Goal: Task Accomplishment & Management: Use online tool/utility

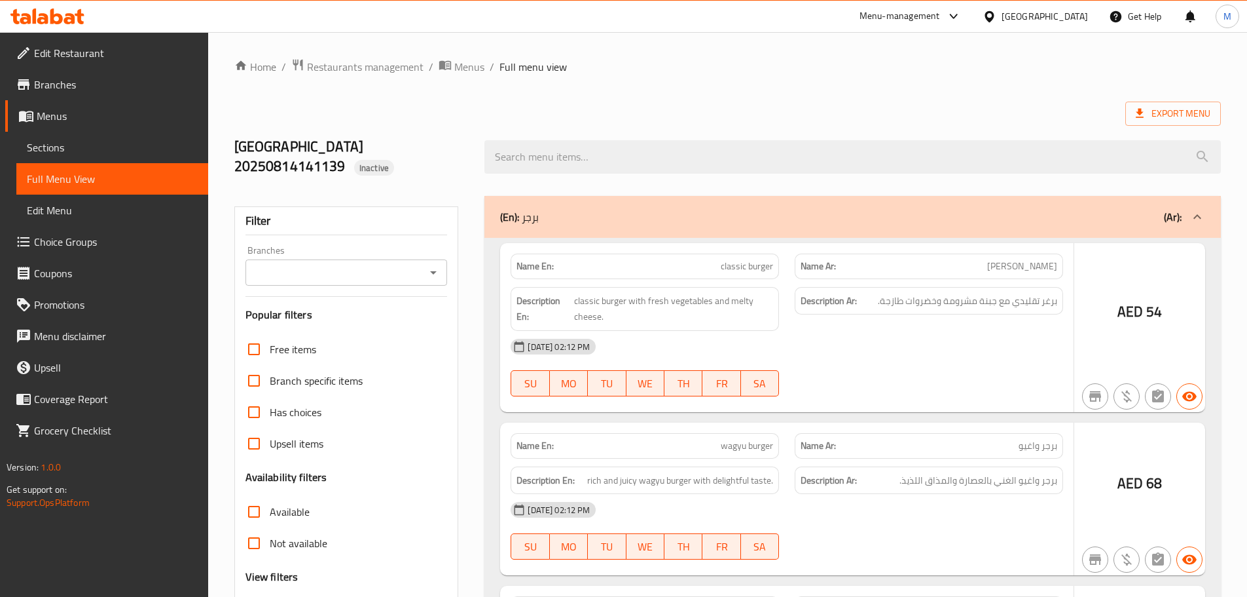
click at [358, 67] on div at bounding box center [623, 298] width 1247 height 597
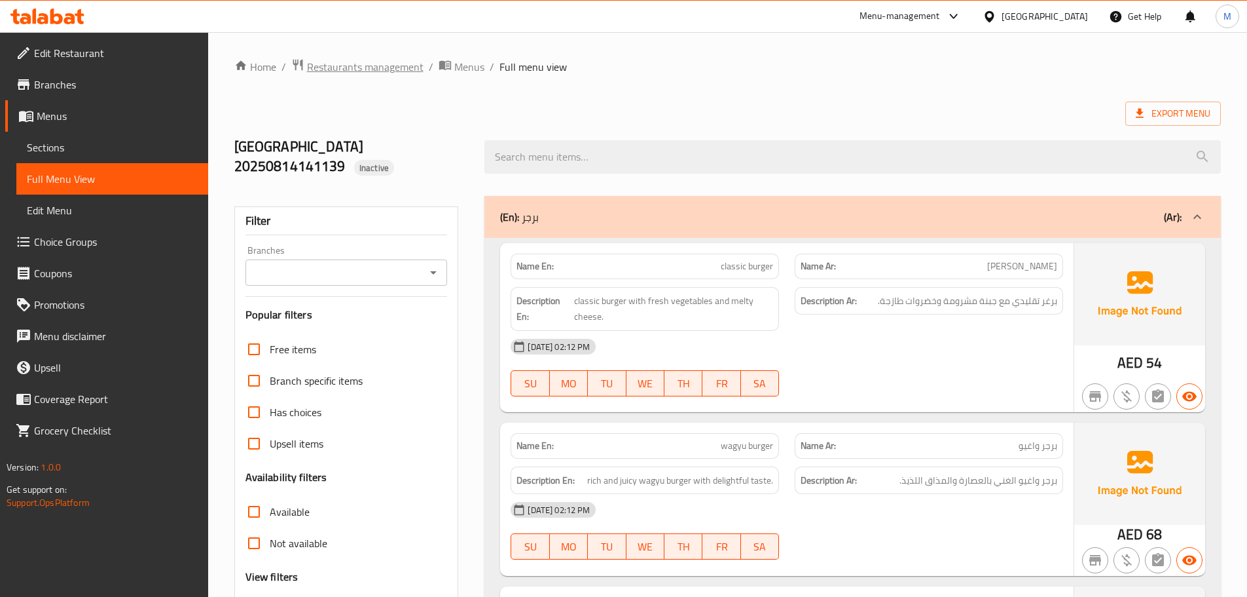
click at [358, 67] on span "Restaurants management" at bounding box center [365, 67] width 117 height 16
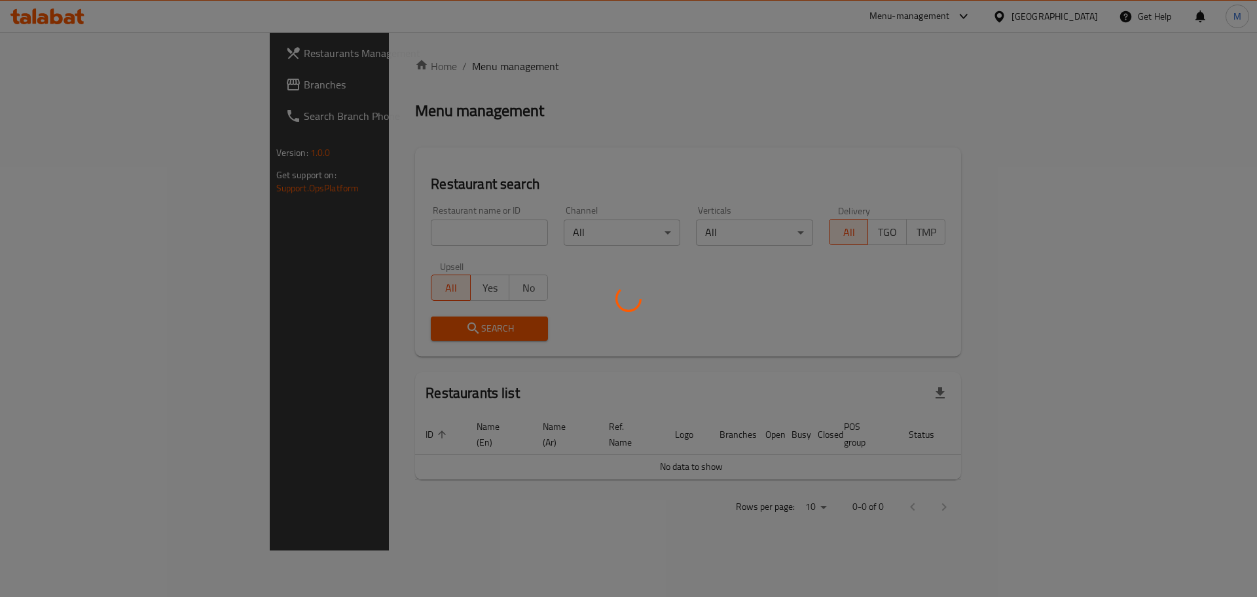
click at [318, 233] on div at bounding box center [628, 298] width 1257 height 597
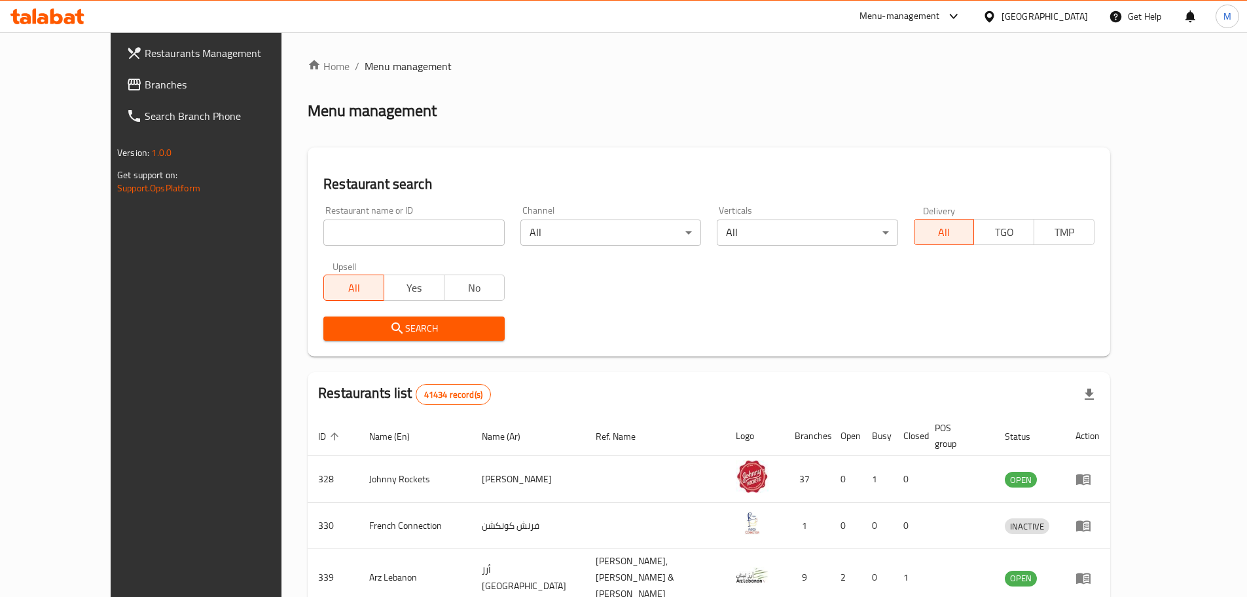
click at [338, 223] on input "search" at bounding box center [413, 232] width 181 height 26
paste input "Sharjah Dhow by Grill Park"
type input "Sharjah Dhow by Grill Park"
click button "Search" at bounding box center [413, 328] width 181 height 24
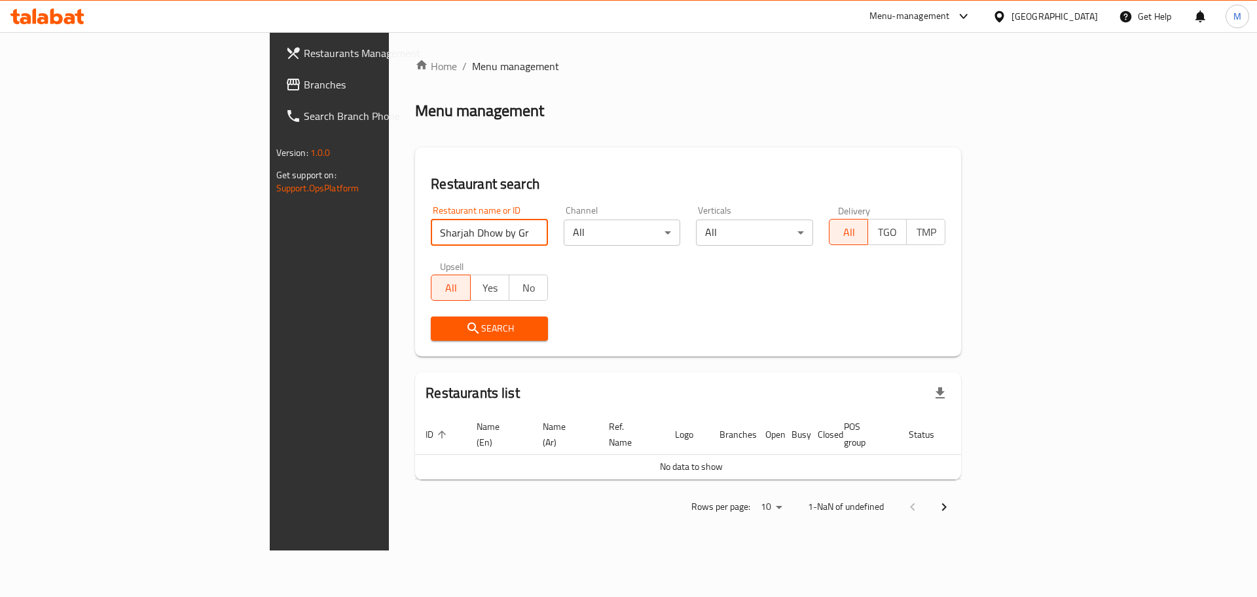
click at [304, 86] on span "Branches" at bounding box center [387, 85] width 166 height 16
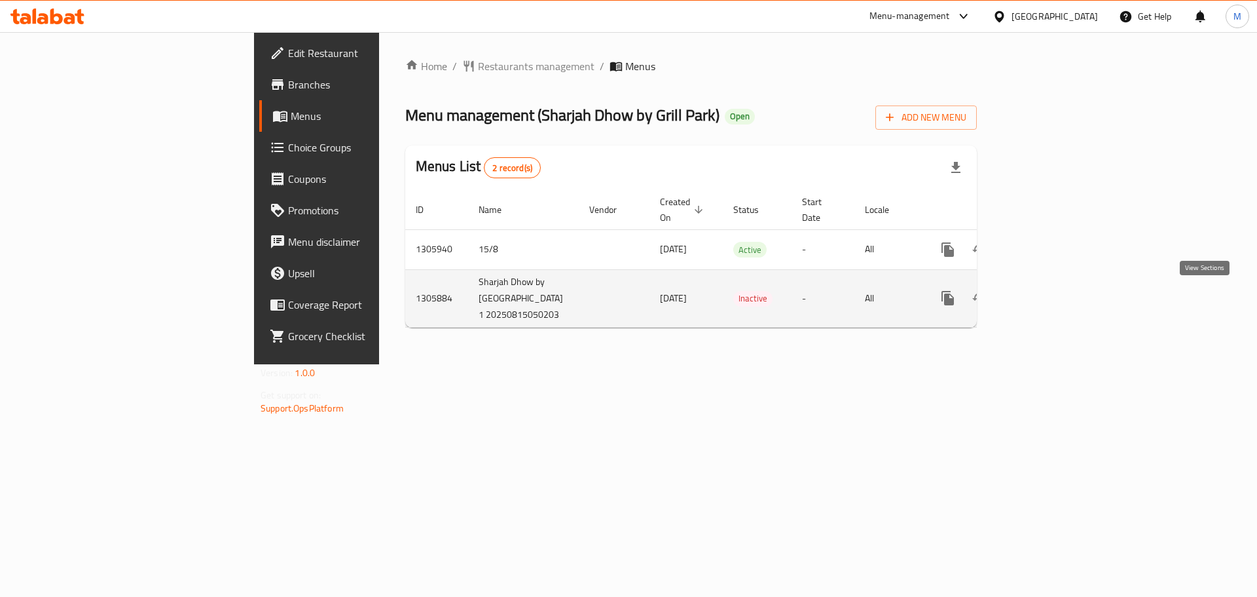
click at [1048, 301] on icon "enhanced table" at bounding box center [1043, 298] width 12 height 12
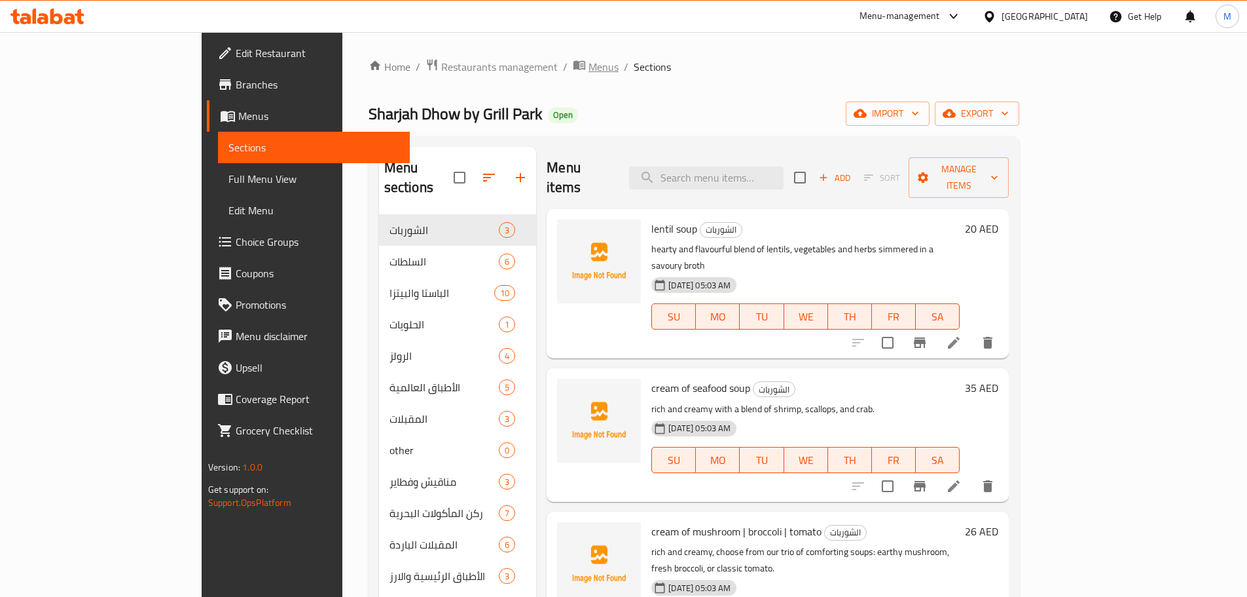
click at [589, 71] on span "Menus" at bounding box center [604, 67] width 30 height 16
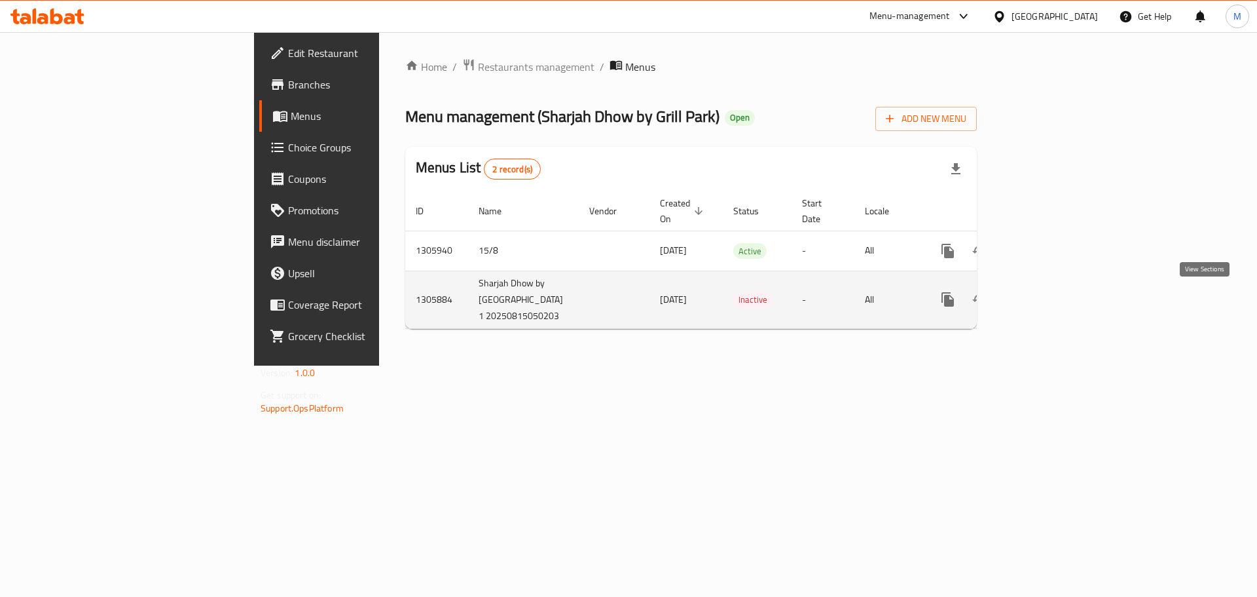
click at [1050, 304] on icon "enhanced table" at bounding box center [1043, 299] width 16 height 16
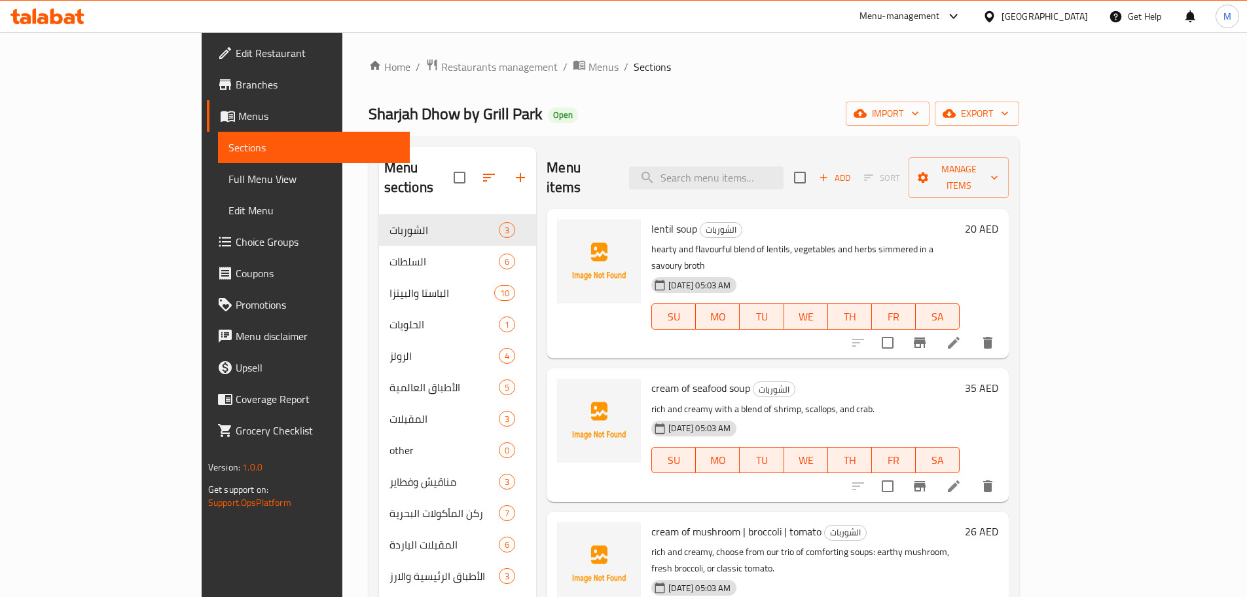
click at [369, 111] on span "Sharjah Dhow by Grill Park" at bounding box center [456, 113] width 174 height 29
drag, startPoint x: 265, startPoint y: 113, endPoint x: 379, endPoint y: 106, distance: 114.1
click at [379, 106] on span "Sharjah Dhow by Grill Park" at bounding box center [456, 113] width 174 height 29
copy span "Sharjah Dhow by Grill Park"
click at [1009, 105] on span "export" at bounding box center [978, 113] width 64 height 16
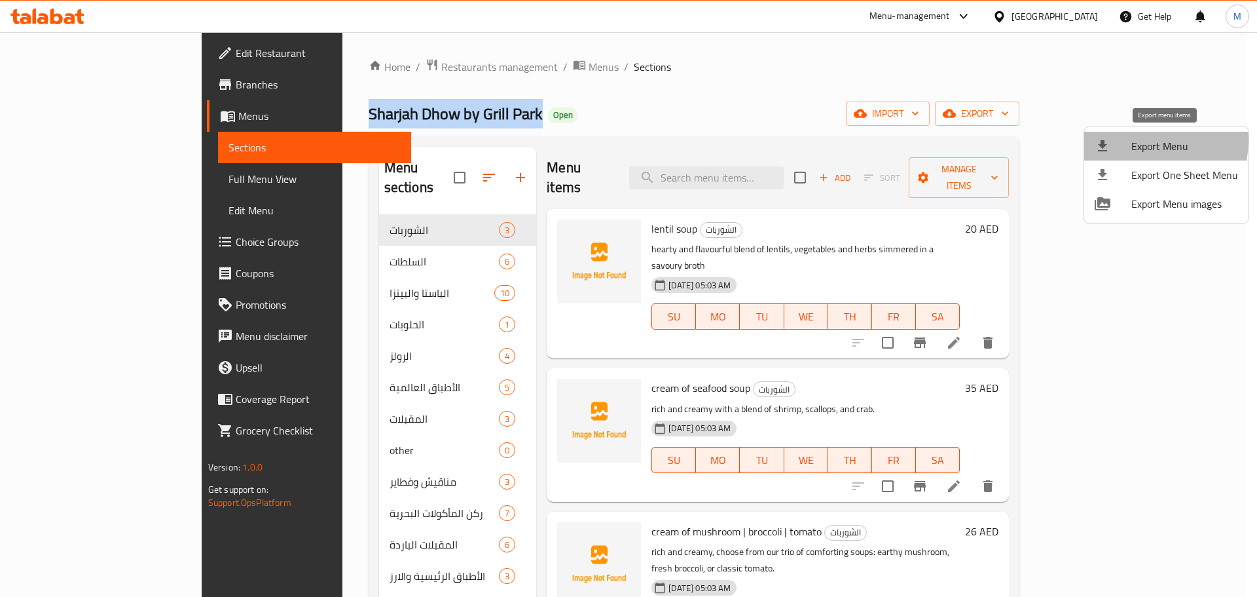
click at [1142, 141] on span "Export Menu" at bounding box center [1185, 146] width 107 height 16
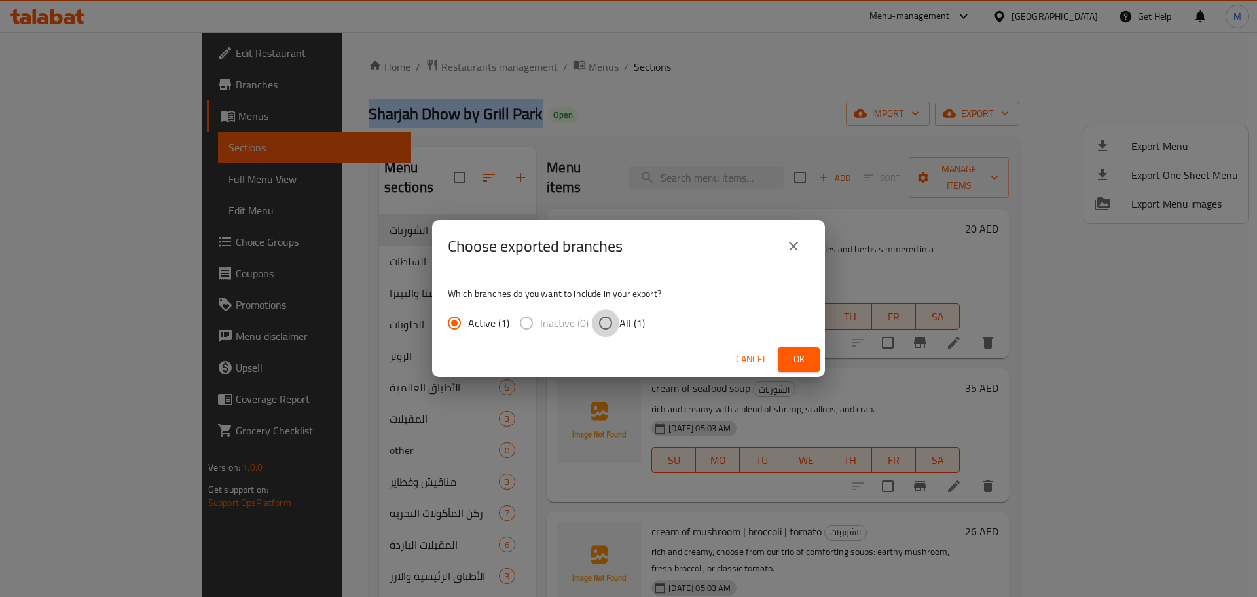
click at [612, 323] on input "All (1)" at bounding box center [606, 323] width 28 height 28
radio input "true"
click at [818, 352] on button "Ok" at bounding box center [799, 359] width 42 height 24
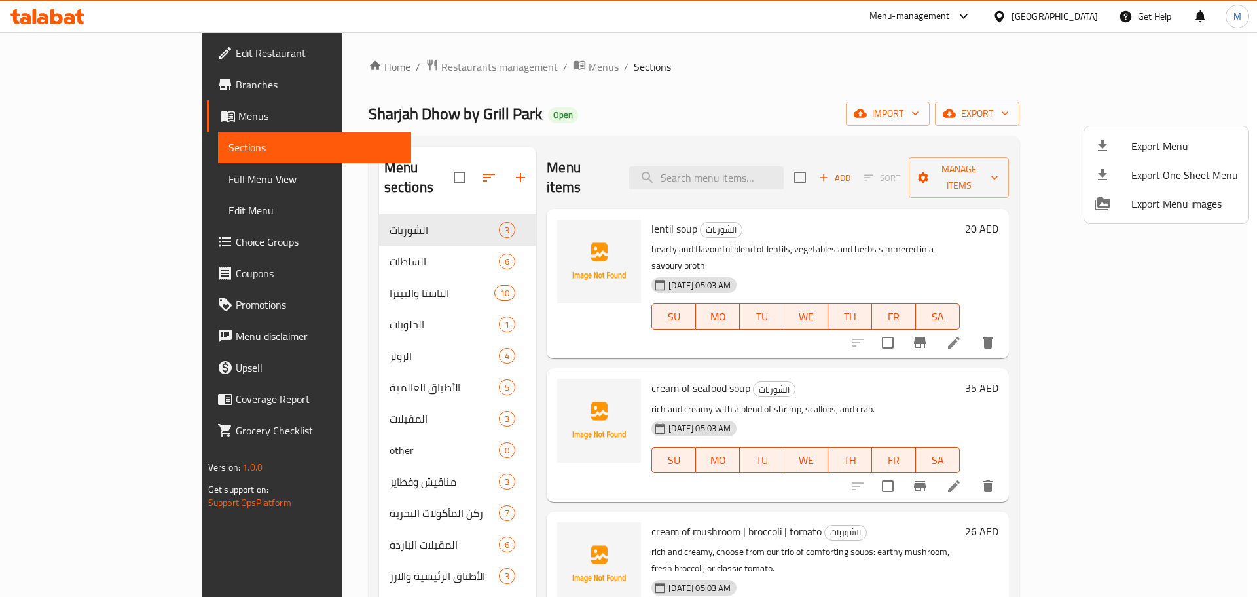
click at [86, 189] on div at bounding box center [628, 298] width 1257 height 597
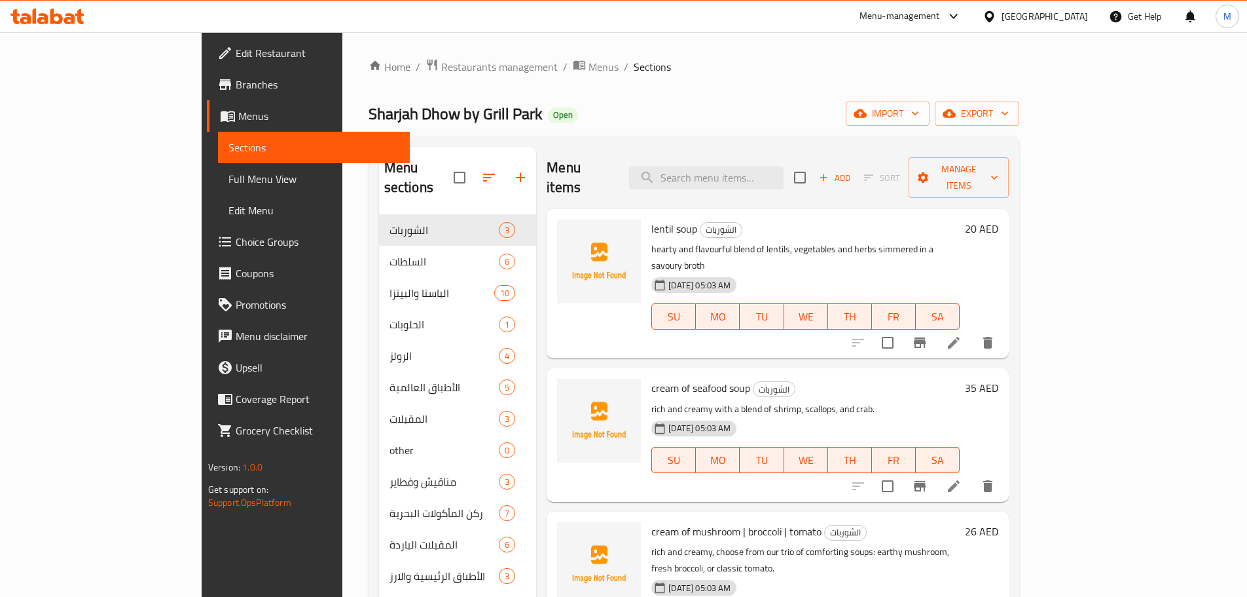
drag, startPoint x: 88, startPoint y: 180, endPoint x: 290, endPoint y: 96, distance: 218.7
click at [229, 180] on span "Full Menu View" at bounding box center [314, 179] width 171 height 16
